Goal: Information Seeking & Learning: Learn about a topic

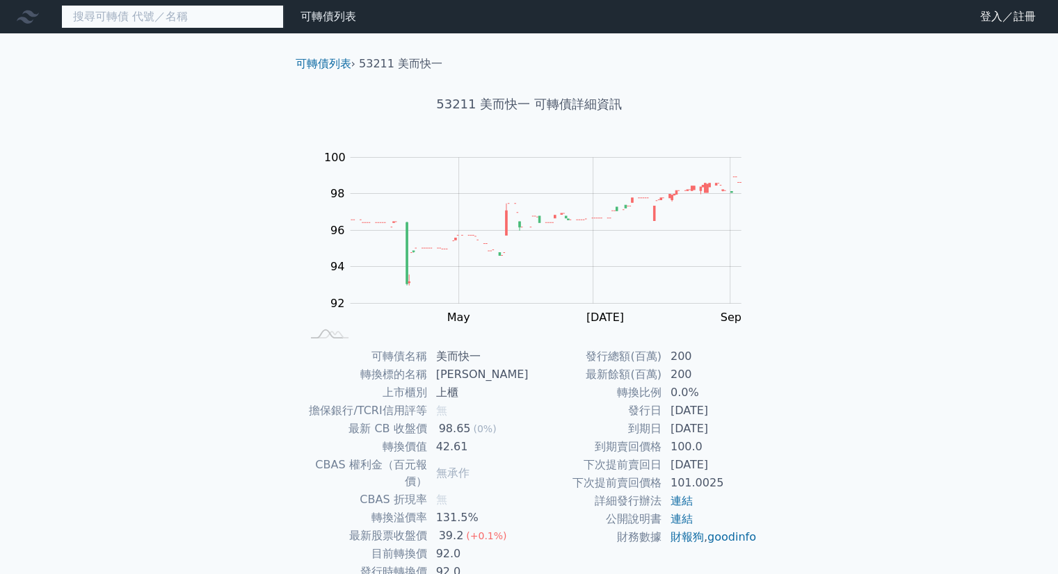
click at [219, 13] on input at bounding box center [172, 17] width 223 height 24
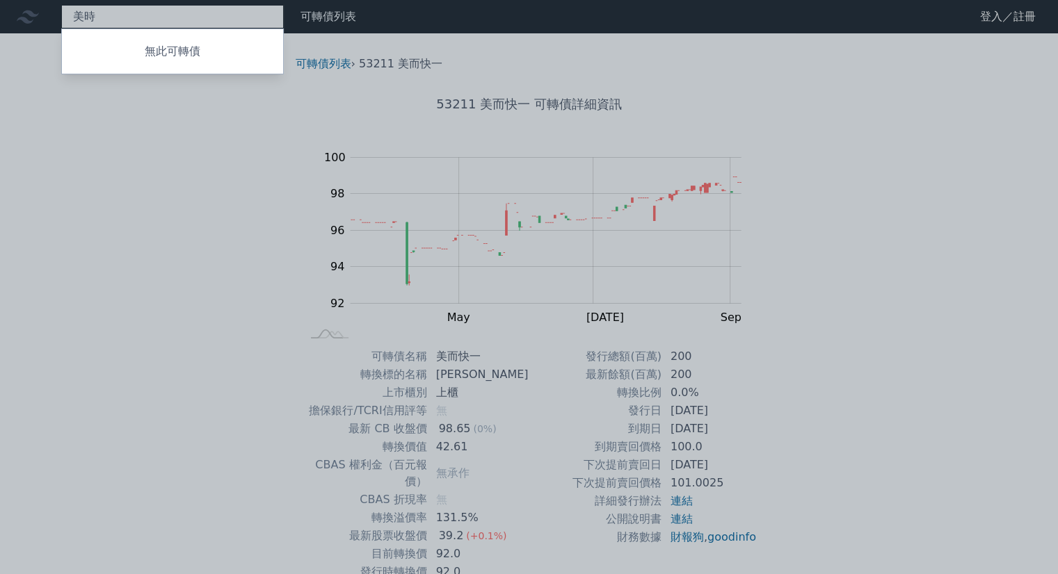
type input "美"
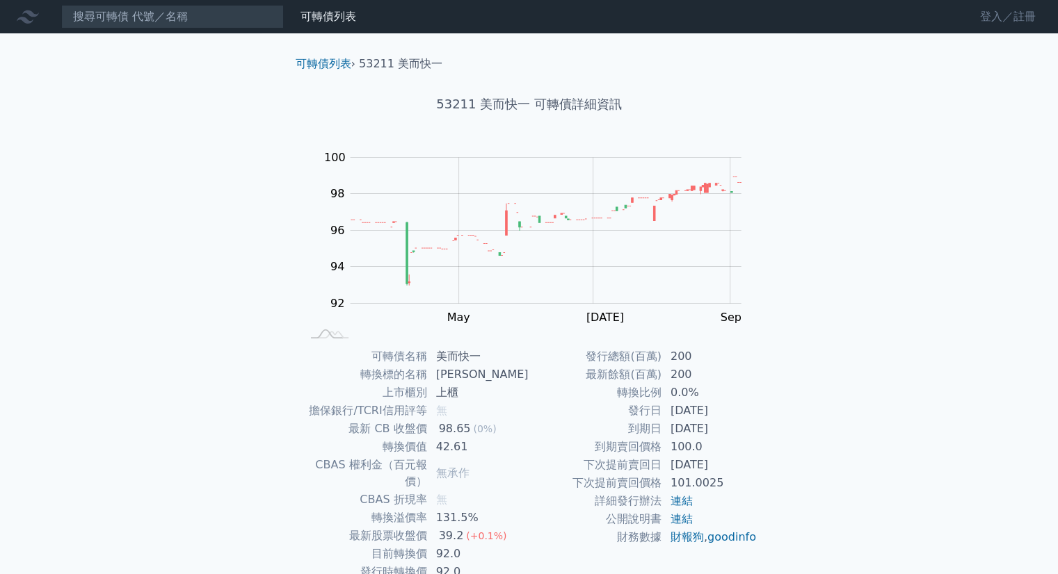
click at [1029, 17] on link "登入／註冊" at bounding box center [1008, 17] width 78 height 22
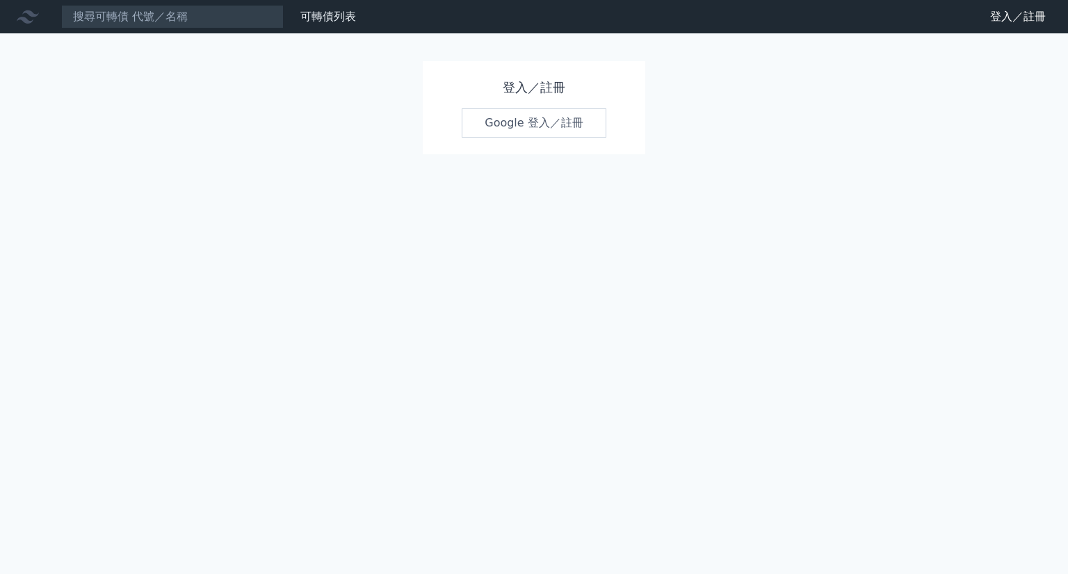
click at [519, 129] on link "Google 登入／註冊" at bounding box center [534, 122] width 145 height 29
click at [531, 88] on h1 "登入／註冊" at bounding box center [534, 87] width 145 height 19
click at [537, 120] on link "Google 登入／註冊" at bounding box center [534, 122] width 145 height 29
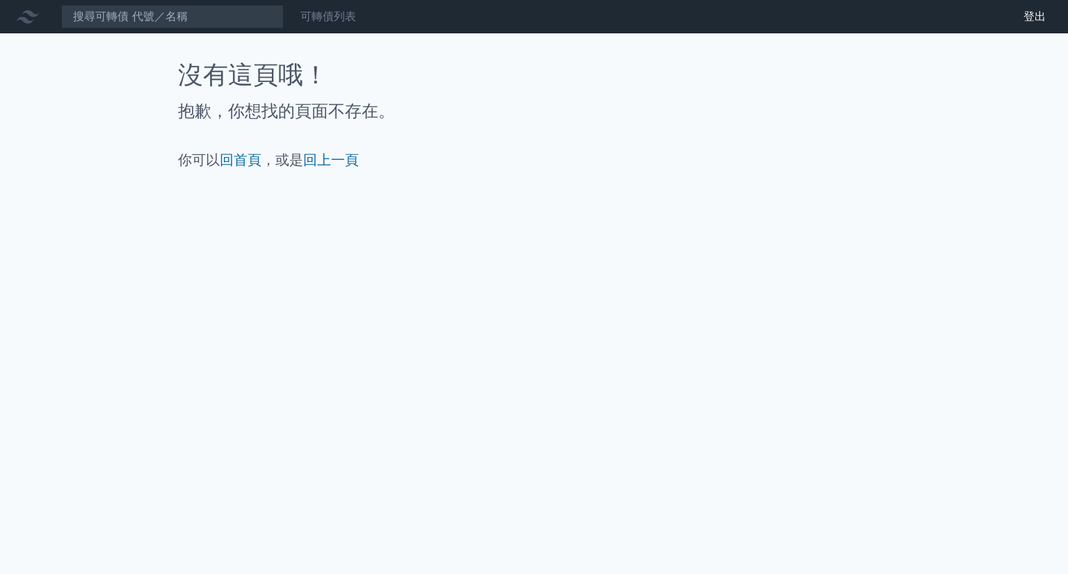
click at [330, 20] on link "可轉債列表" at bounding box center [328, 16] width 56 height 13
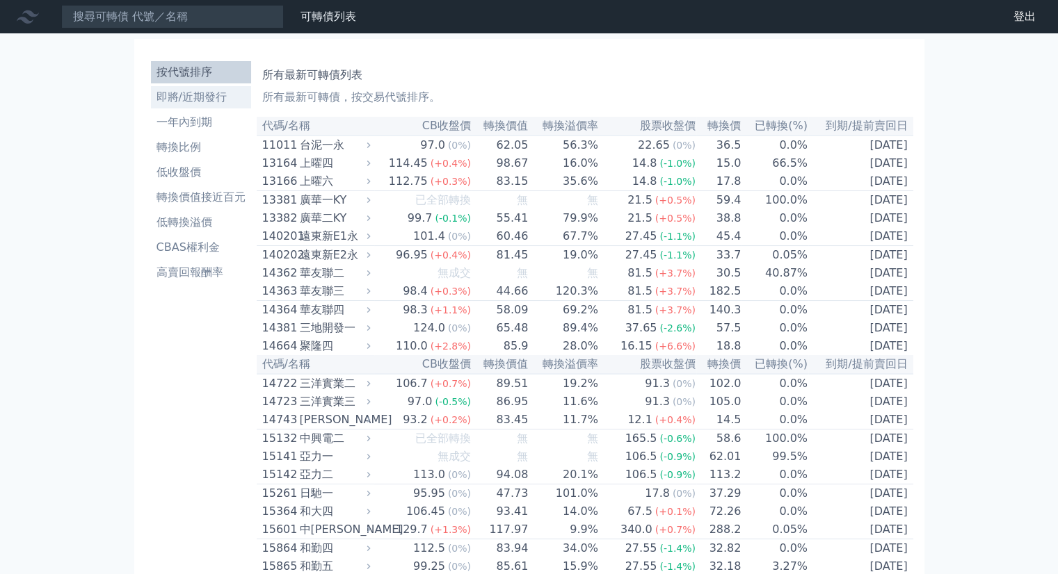
click at [191, 100] on li "即將/近期發行" at bounding box center [201, 97] width 100 height 17
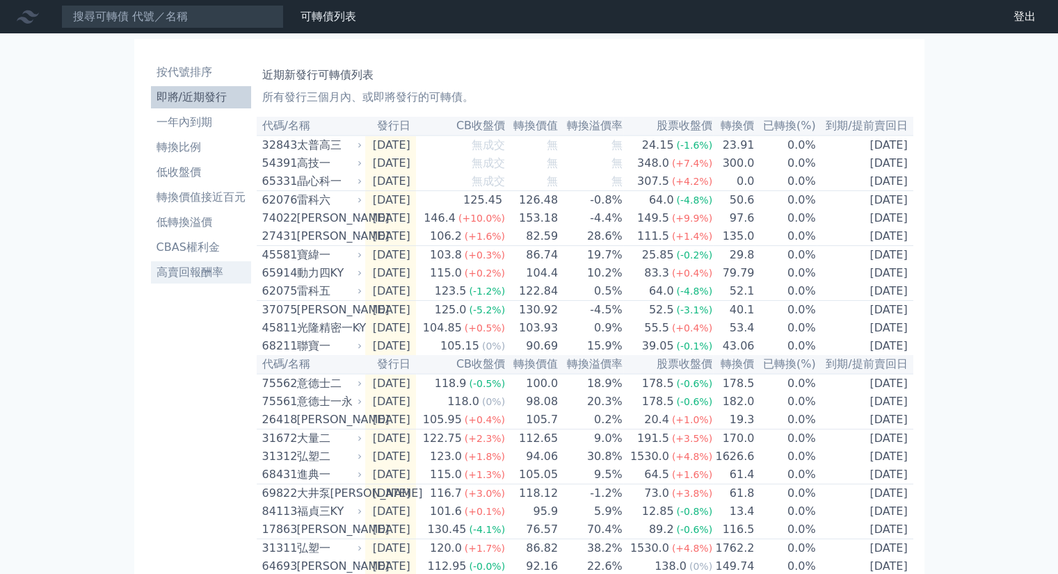
click at [177, 276] on li "高賣回報酬率" at bounding box center [201, 272] width 100 height 17
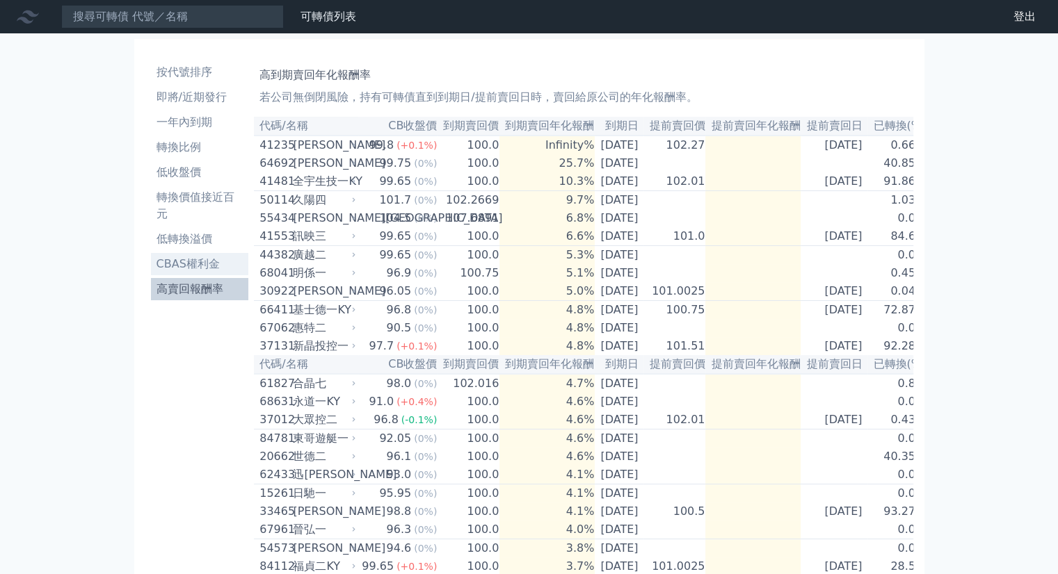
click at [173, 262] on li "CBAS權利金" at bounding box center [200, 264] width 98 height 17
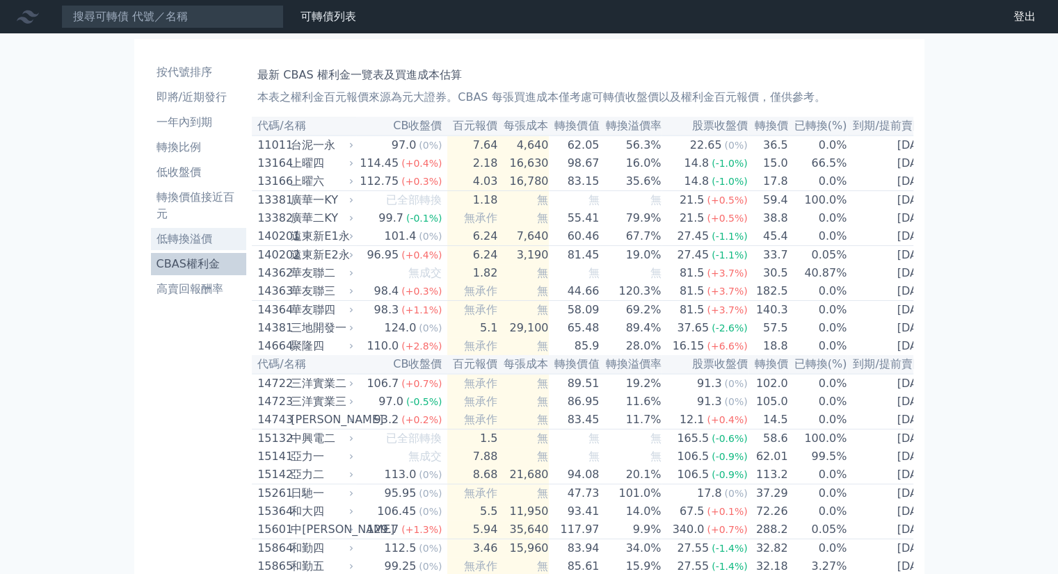
click at [181, 243] on li "低轉換溢價" at bounding box center [199, 239] width 96 height 17
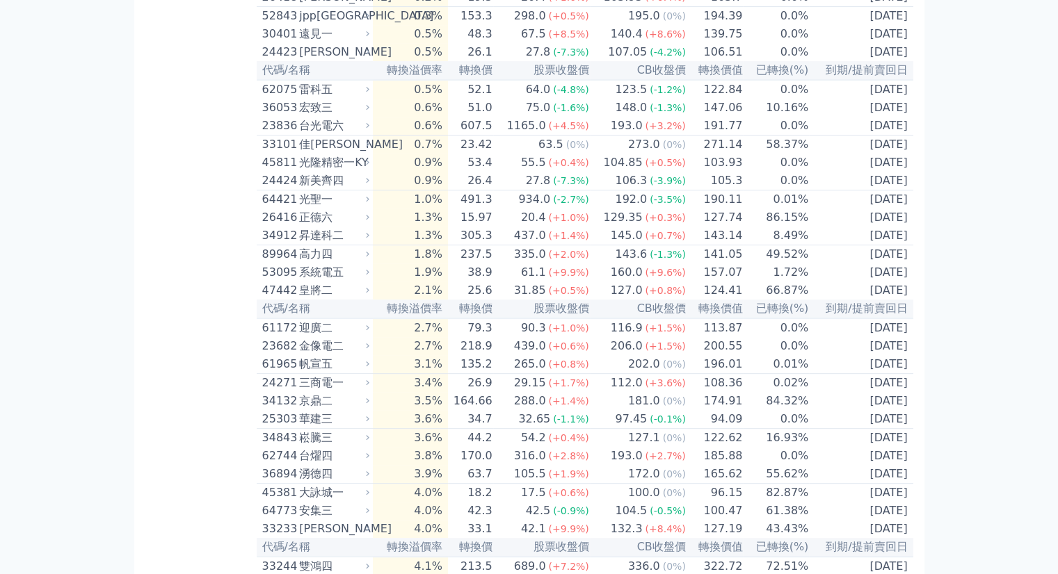
scroll to position [556, 0]
